Goal: Task Accomplishment & Management: Use online tool/utility

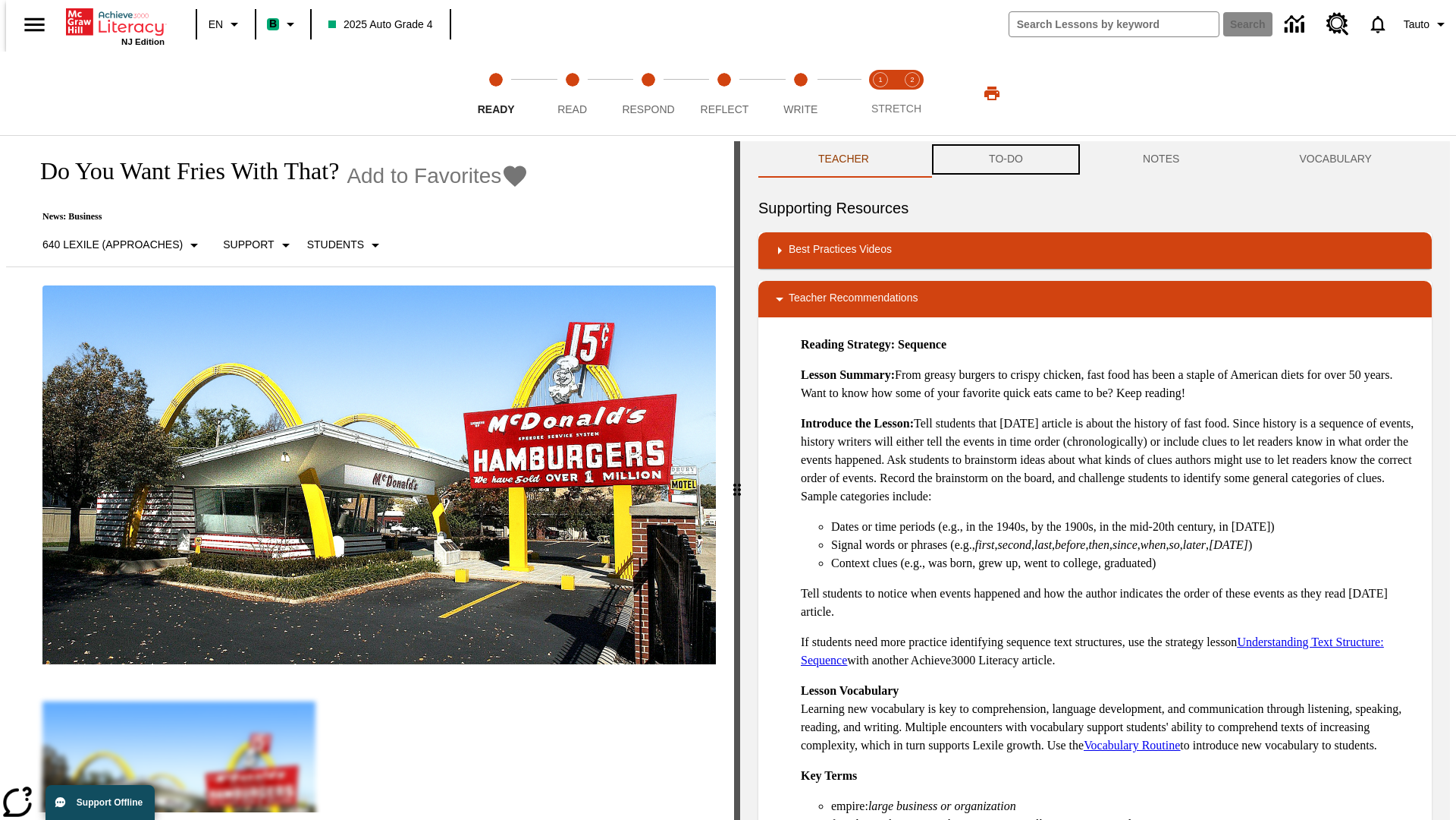
click at [1006, 160] on button "TO-DO" at bounding box center [1006, 159] width 154 height 36
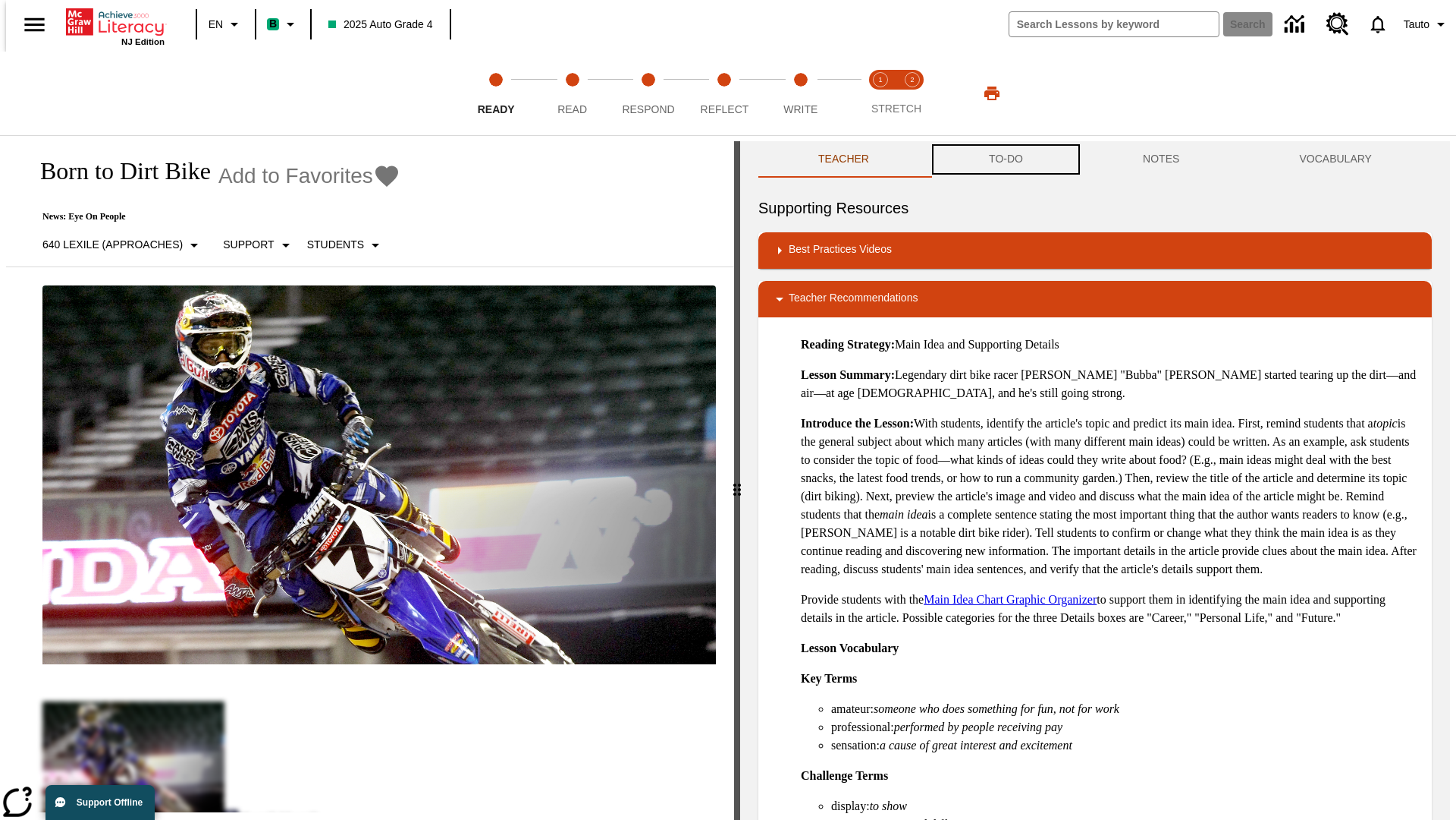
click at [1006, 160] on button "TO-DO" at bounding box center [1006, 159] width 154 height 36
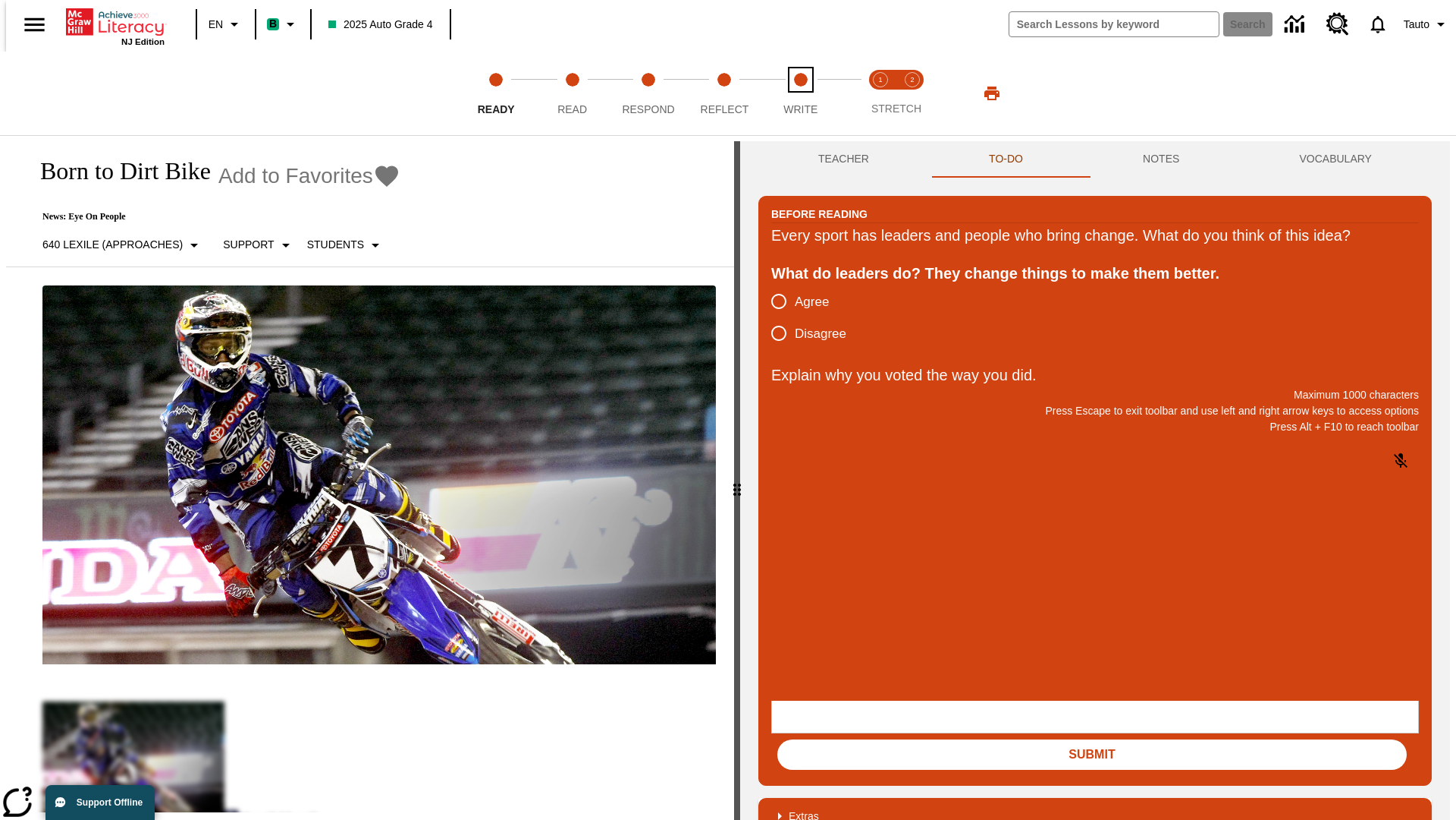
click at [800, 93] on span "Write" at bounding box center [800, 103] width 34 height 27
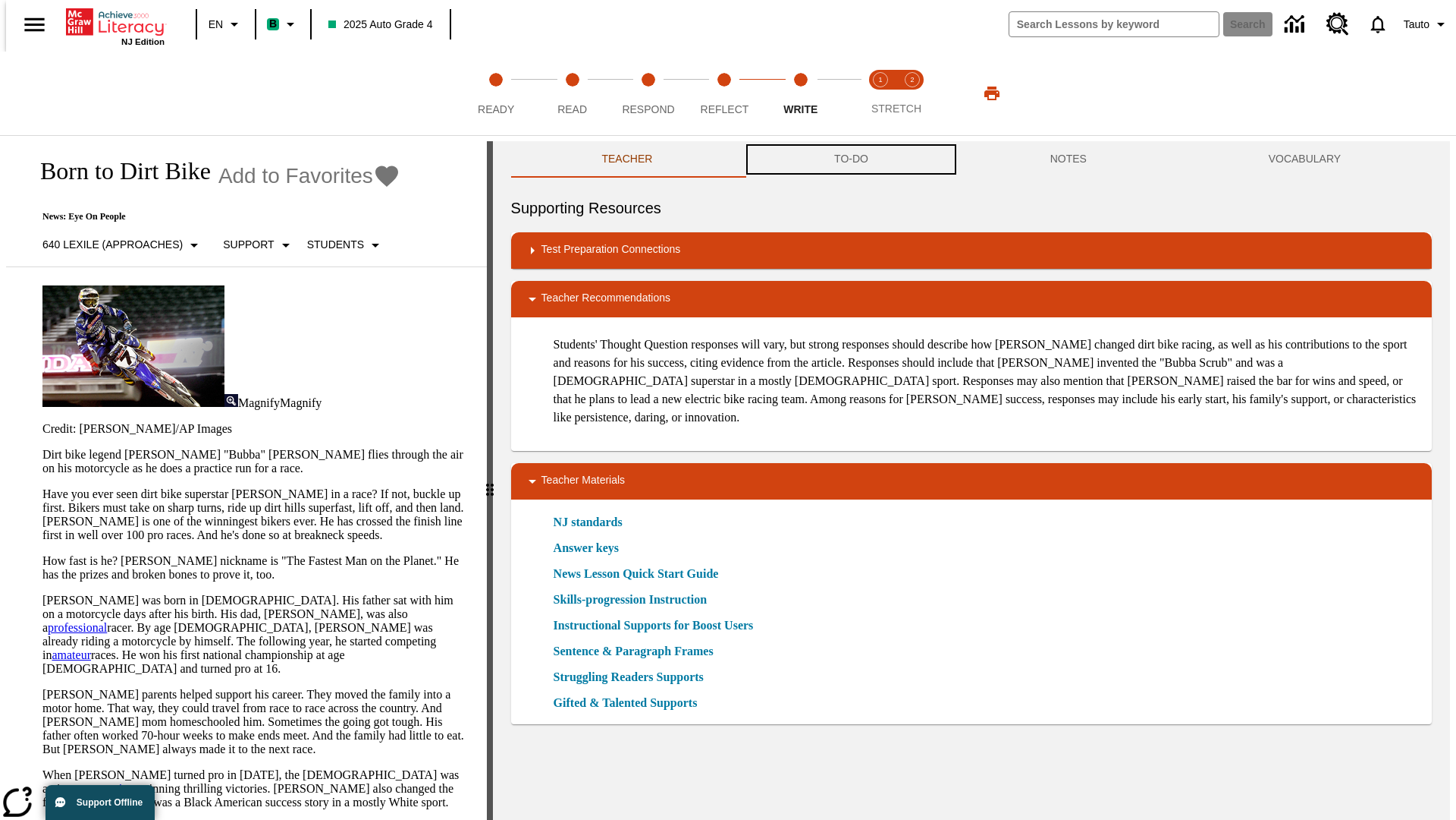
scroll to position [1, 0]
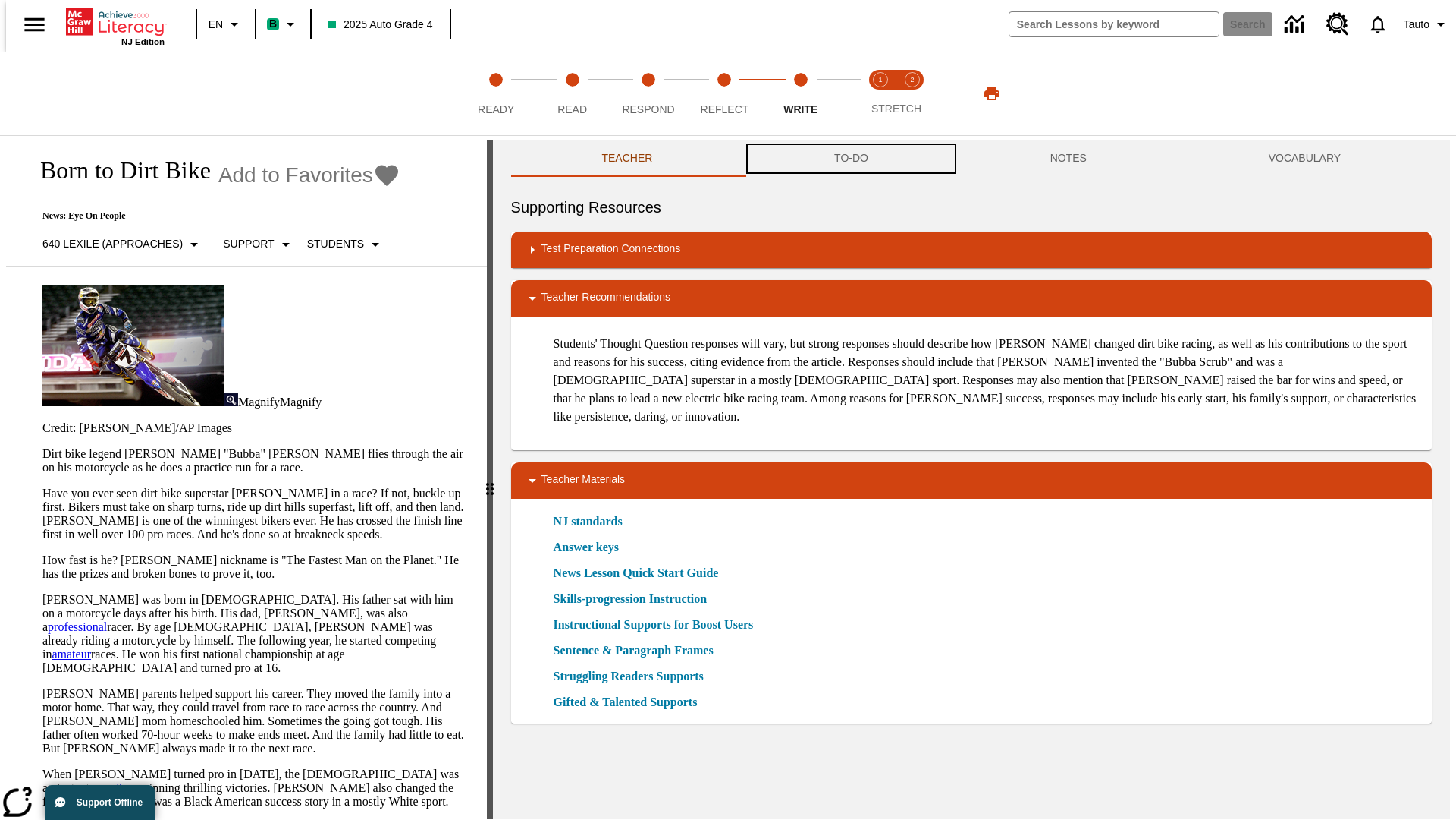
click at [850, 160] on button "TO-DO" at bounding box center [851, 158] width 216 height 36
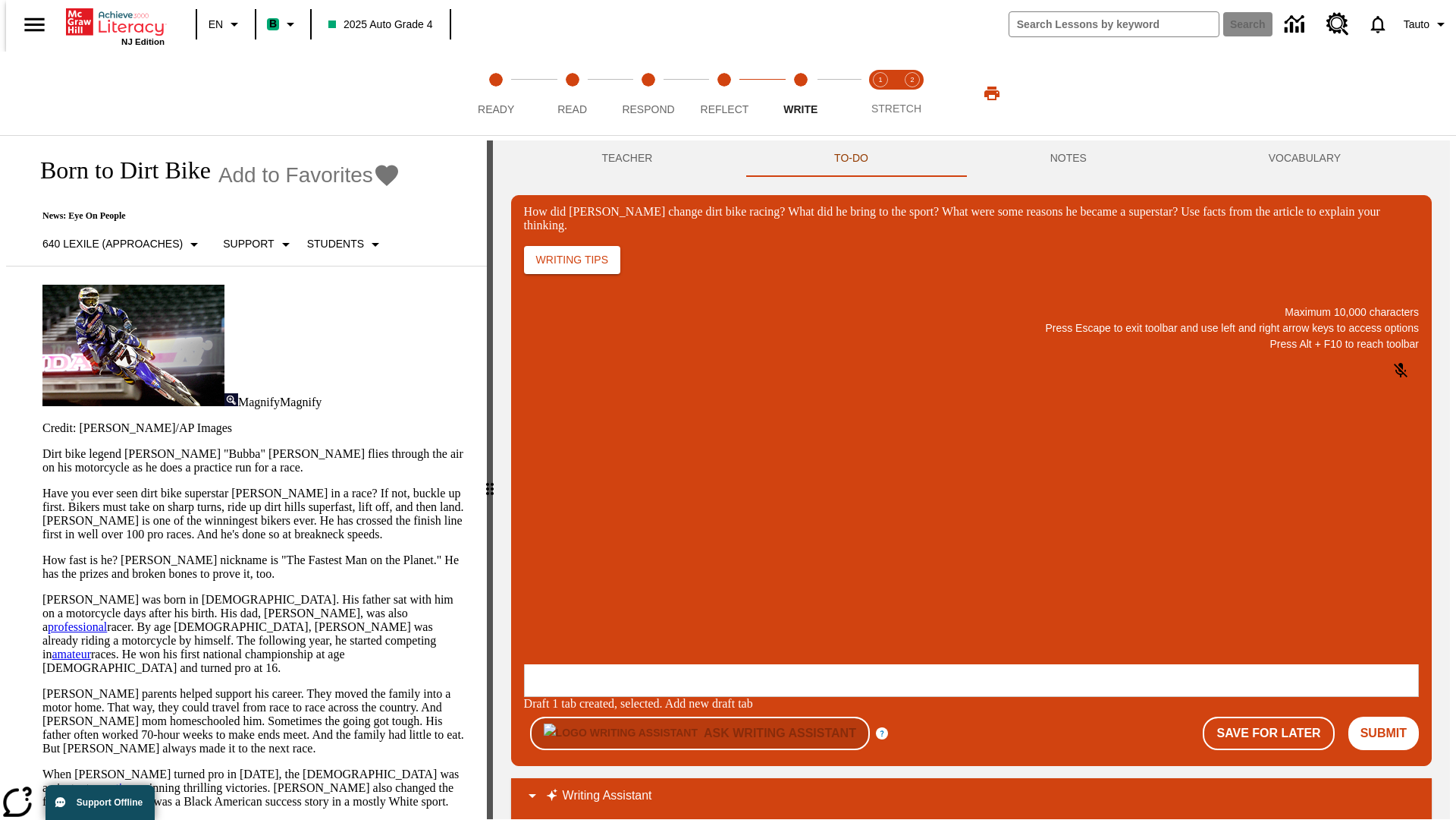
scroll to position [0, 0]
click at [745, 567] on p "One change Stewart brought to dirt bike racing was…" at bounding box center [637, 572] width 215 height 27
click at [555, 506] on span "Copy" at bounding box center [543, 512] width 25 height 12
click at [1071, 159] on button "NOTES" at bounding box center [1068, 158] width 218 height 36
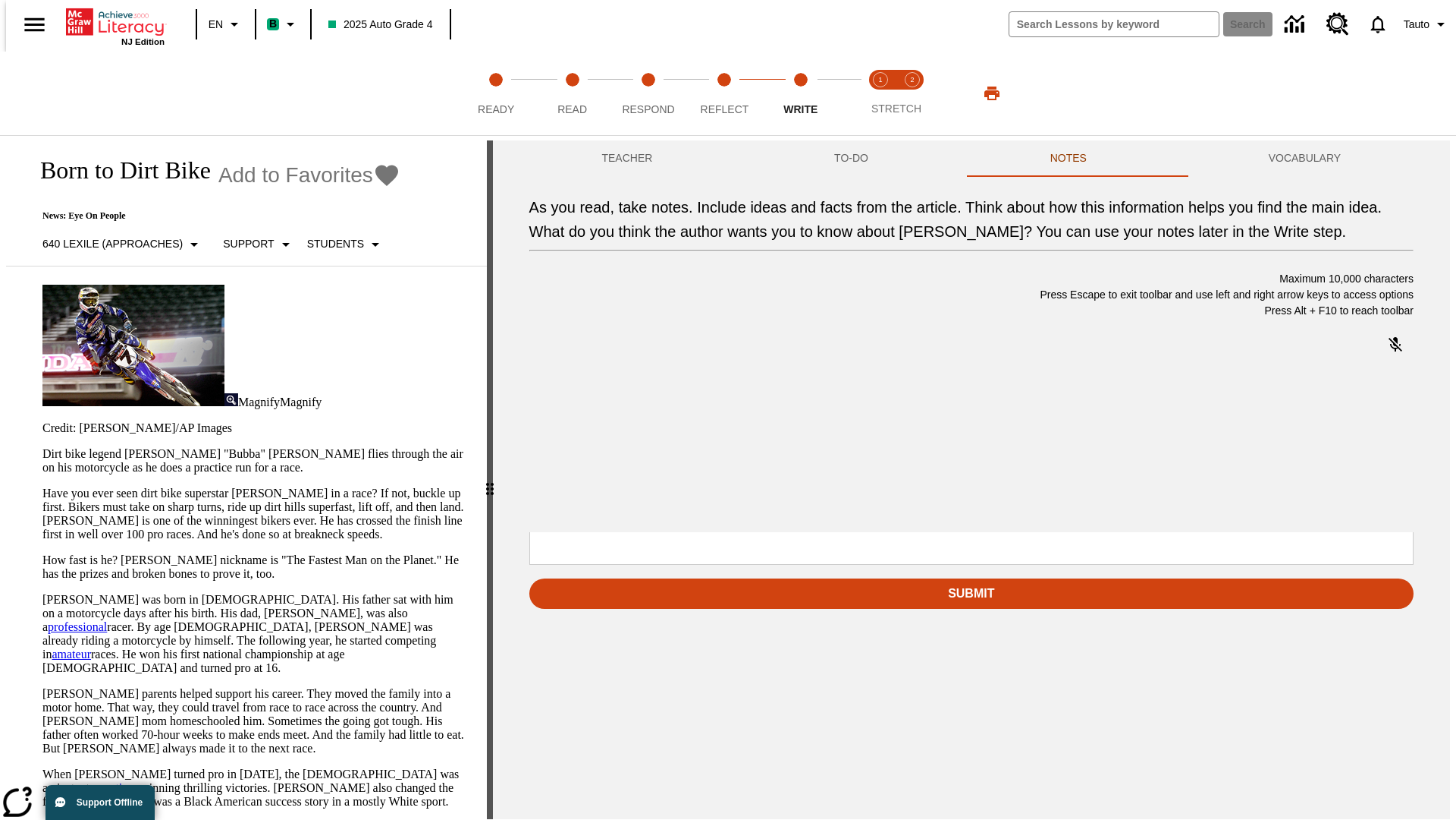
click at [750, 436] on p "As you read, take notes. Include ideas and facts from the article. Think about …" at bounding box center [642, 434] width 215 height 14
